Goal: Information Seeking & Learning: Learn about a topic

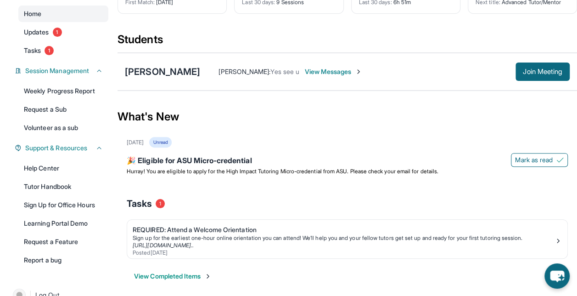
scroll to position [84, 0]
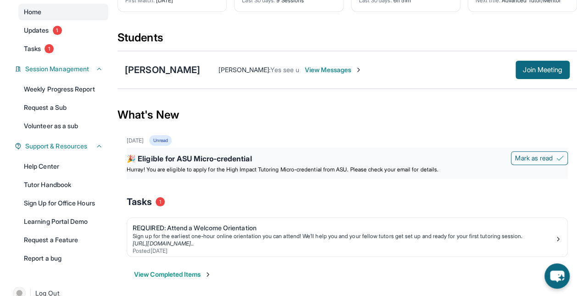
click at [268, 166] on div "🎉 Eligible for ASU Micro-credential" at bounding box center [347, 159] width 441 height 13
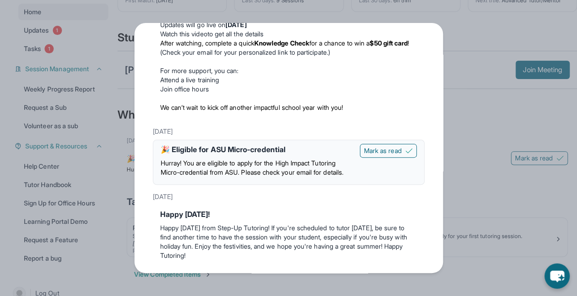
scroll to position [104, 0]
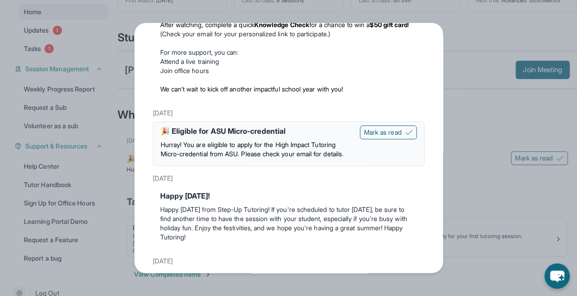
click at [231, 143] on span "Hurray! You are eligible to apply for the High Impact Tutoring Micro-credential…" at bounding box center [252, 148] width 183 height 17
click at [232, 130] on div "🎉 Eligible for ASU Micro-credential" at bounding box center [257, 130] width 192 height 11
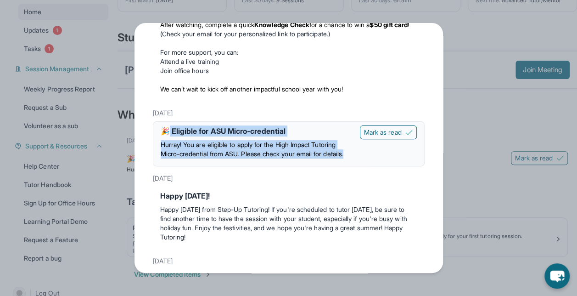
drag, startPoint x: 174, startPoint y: 127, endPoint x: 226, endPoint y: 161, distance: 62.0
click at [226, 161] on div "🎉 Eligible for ASU Micro-credential Hurray! You are eligible to apply for the H…" at bounding box center [257, 143] width 192 height 37
copy div "Eligible for ASU Micro-credential Hurray! You are eligible to apply for the Hig…"
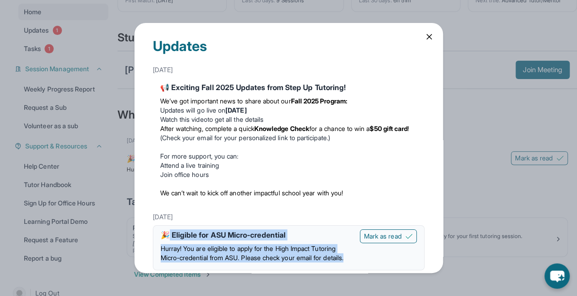
click at [424, 37] on icon at bounding box center [428, 36] width 9 height 9
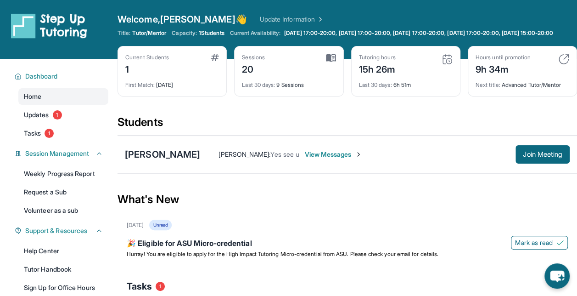
click at [59, 26] on img at bounding box center [49, 26] width 76 height 26
click at [58, 16] on img at bounding box center [49, 26] width 76 height 26
